Goal: Find specific page/section: Find specific page/section

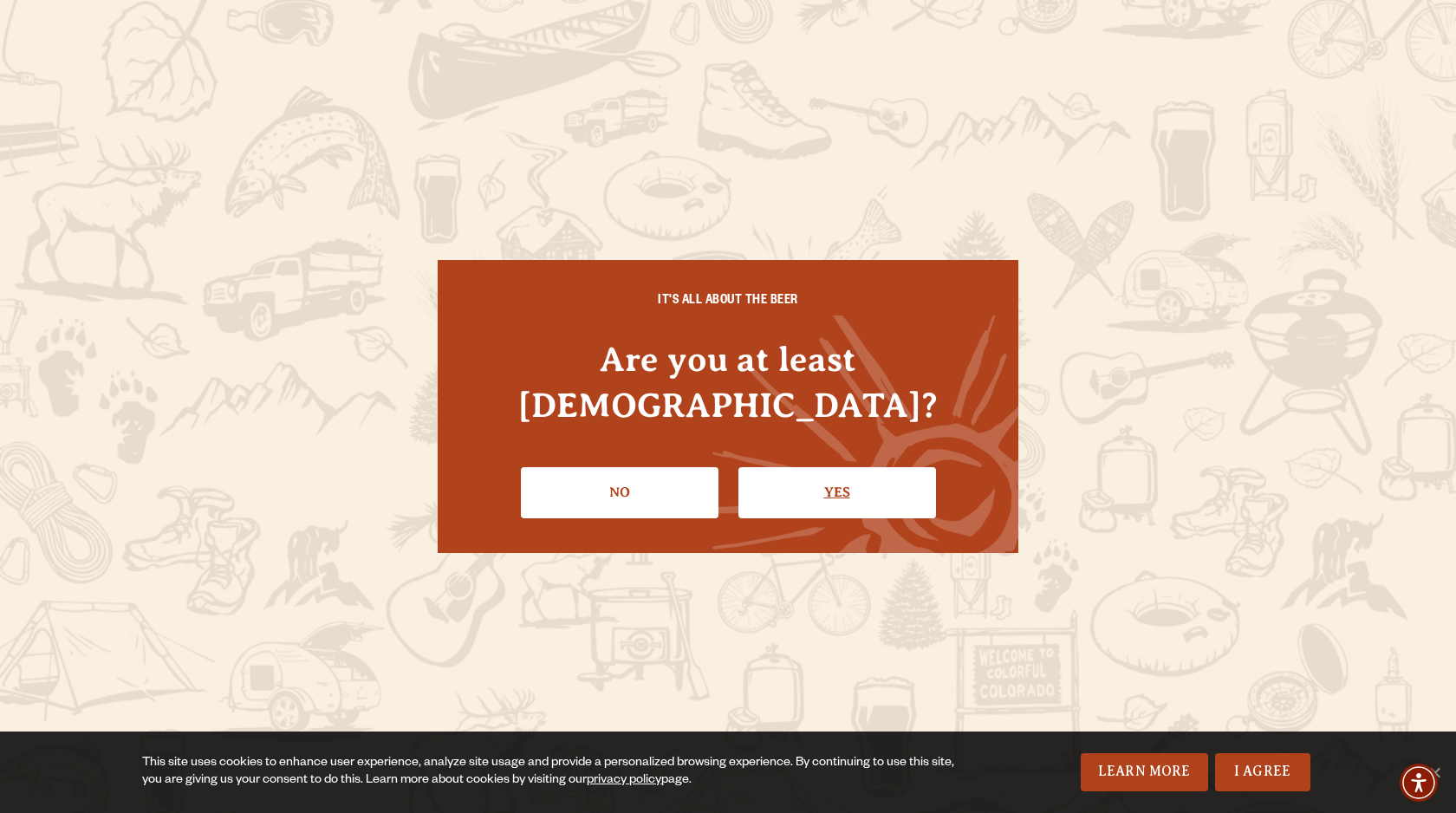
click at [849, 478] on link "Yes" at bounding box center [837, 492] width 197 height 50
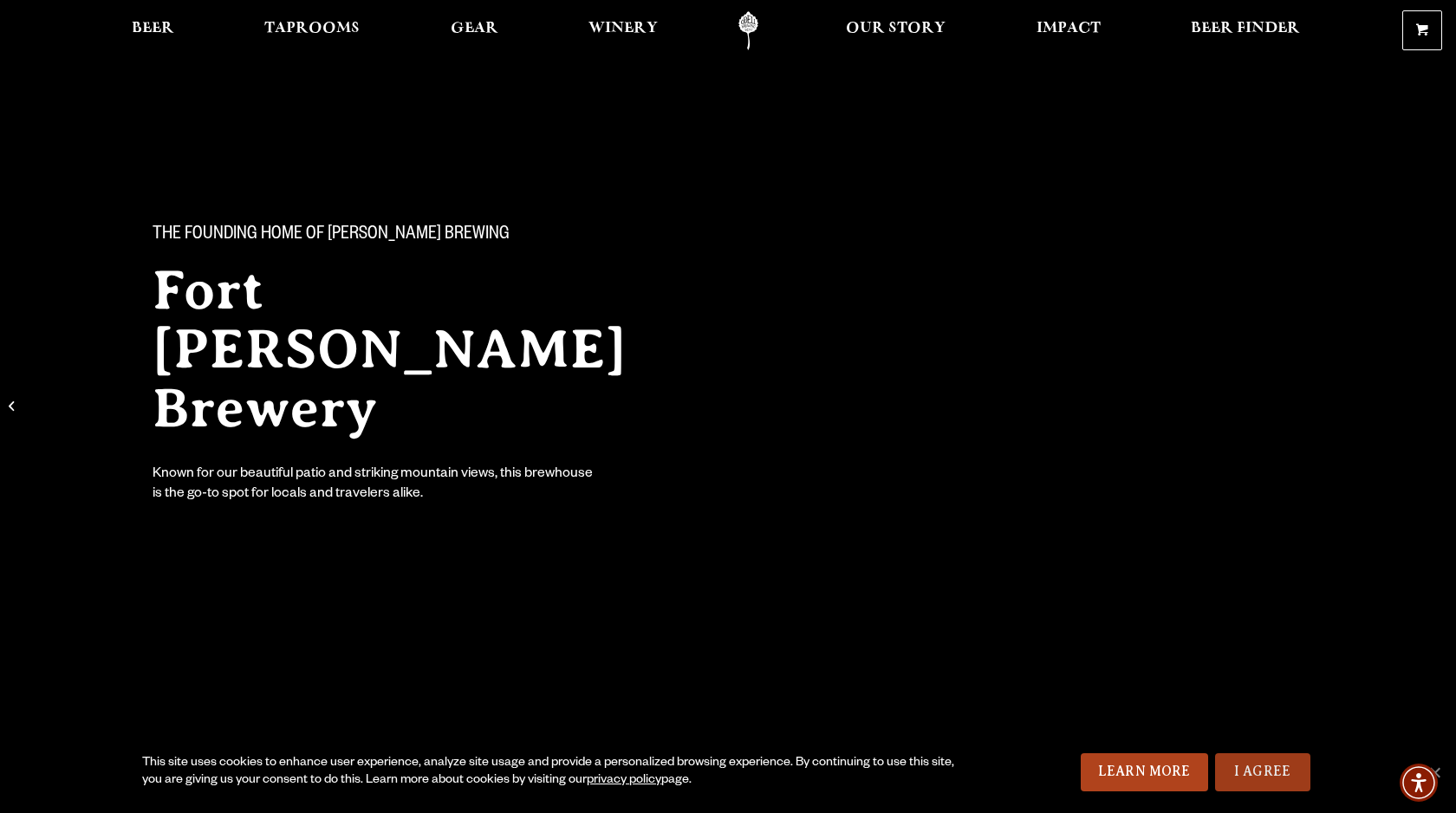
click at [1287, 777] on link "I Agree" at bounding box center [1263, 772] width 96 height 38
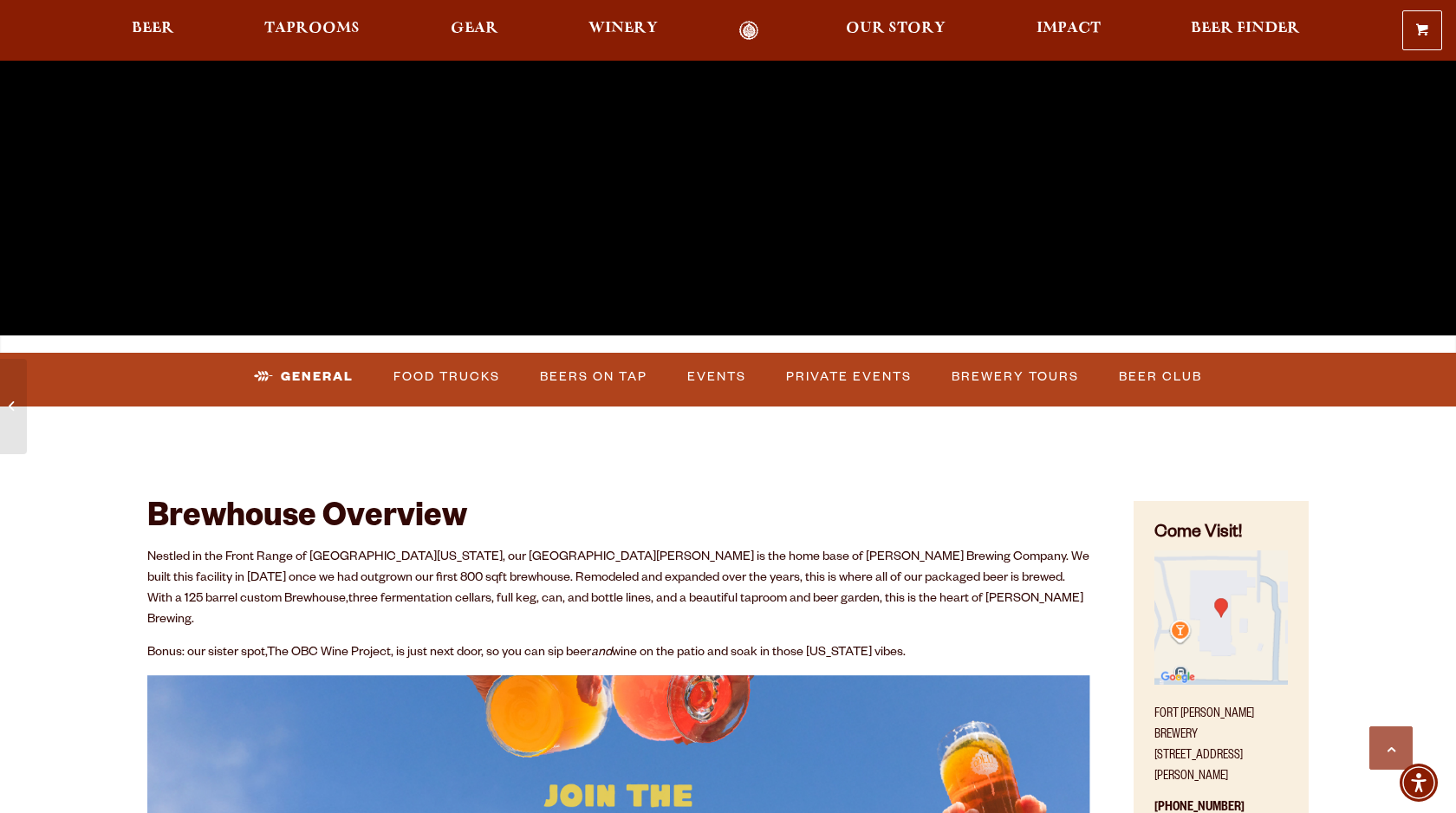
scroll to position [496, 0]
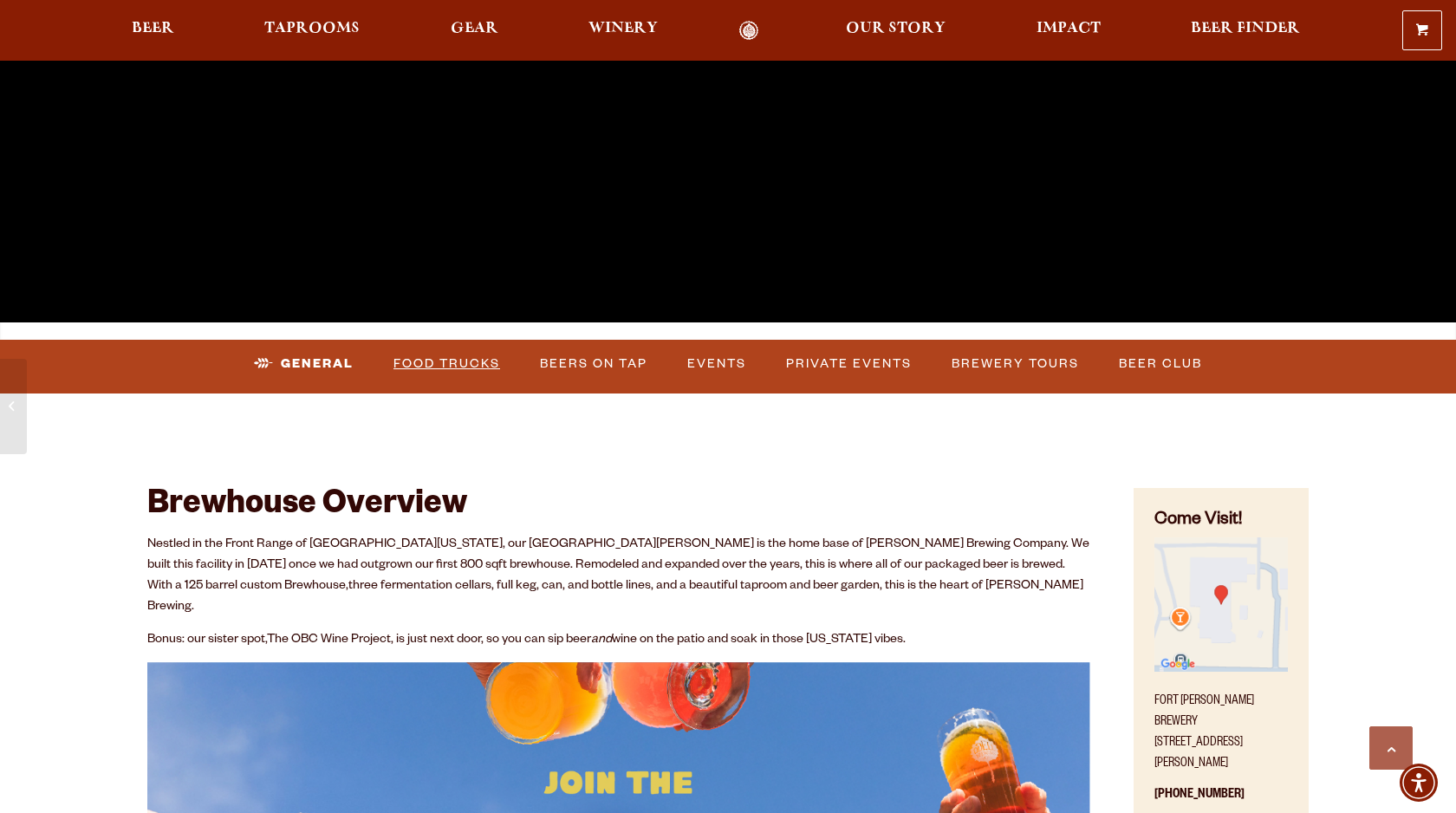
click at [504, 371] on link "Food Trucks" at bounding box center [446, 364] width 121 height 40
click at [504, 371] on link "Food Trucks" at bounding box center [433, 364] width 151 height 40
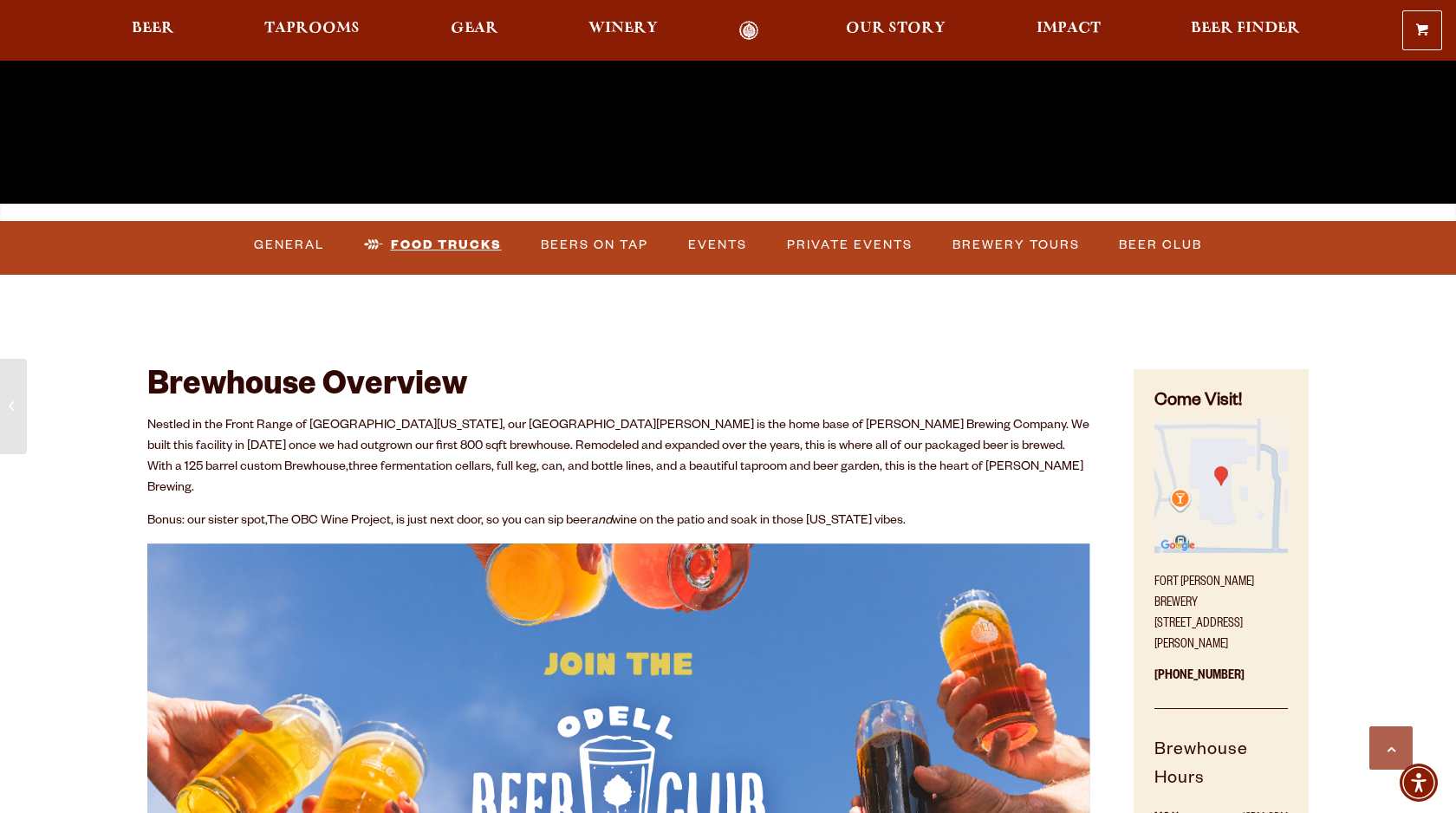
scroll to position [504, 0]
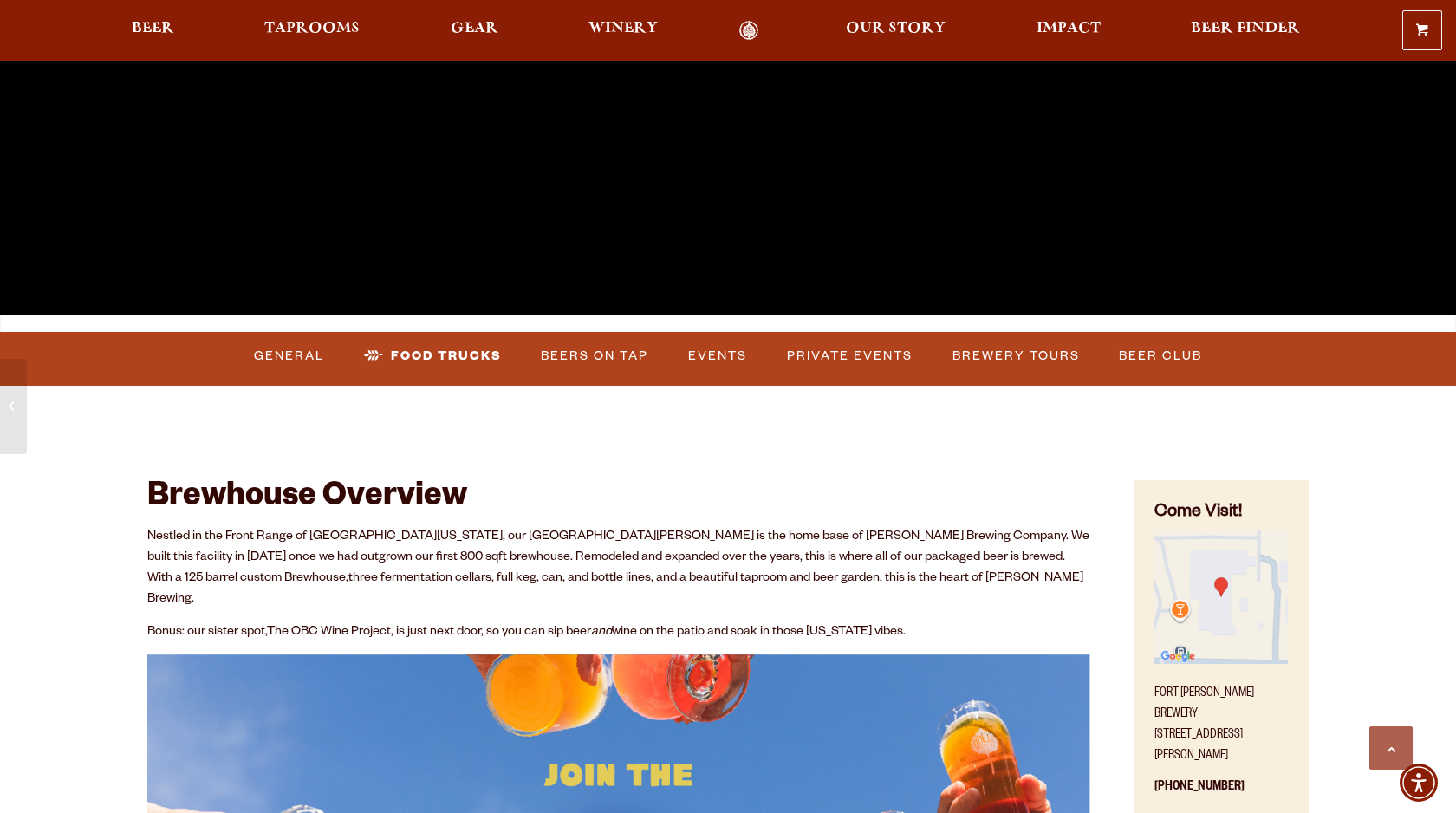
click at [477, 357] on link "Food Trucks" at bounding box center [433, 356] width 151 height 40
click at [470, 357] on link "Food Trucks" at bounding box center [446, 356] width 121 height 40
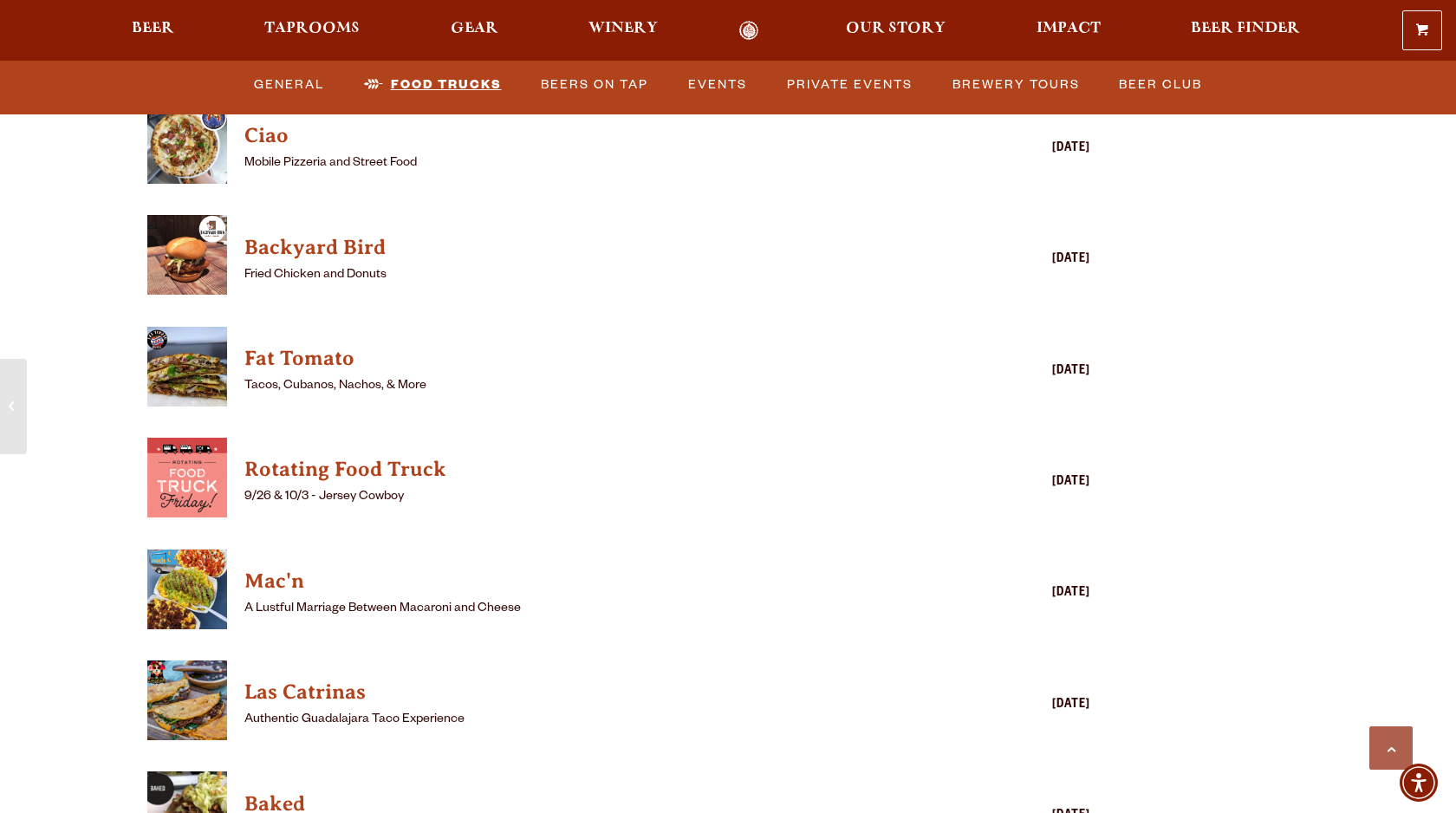
scroll to position [4490, 0]
